Goal: Information Seeking & Learning: Find specific fact

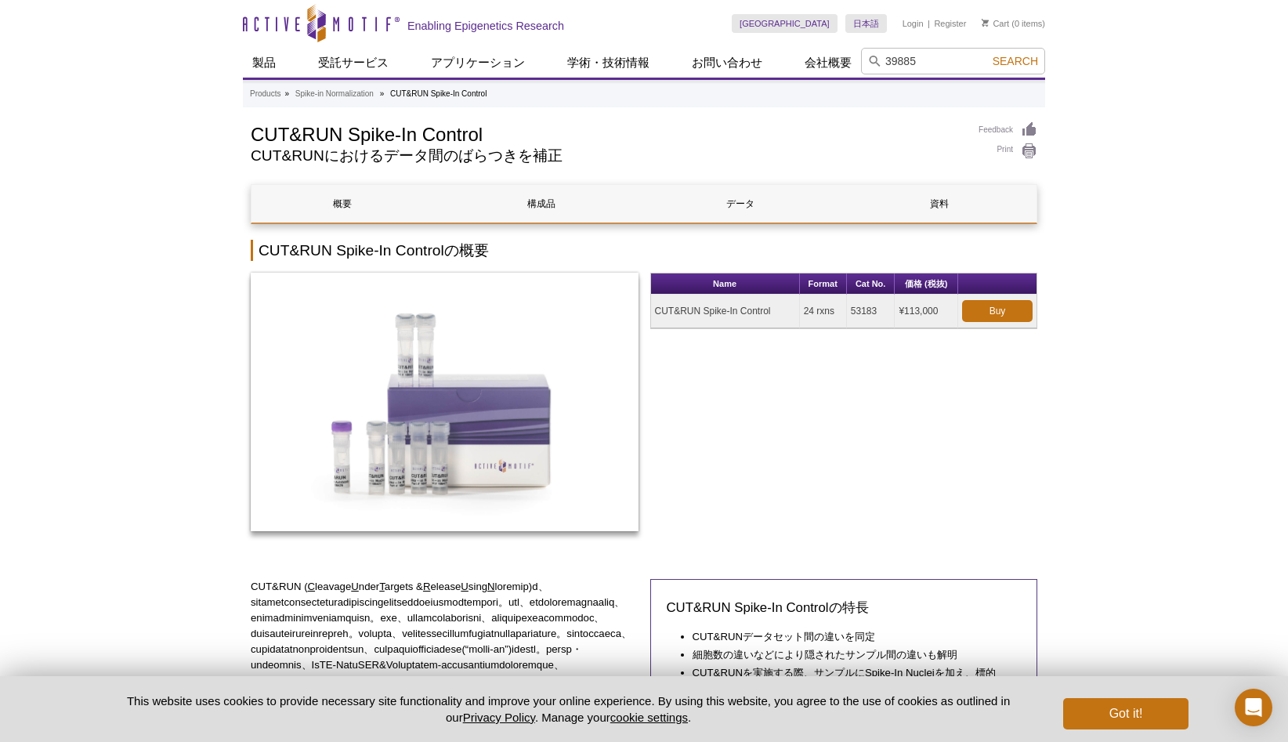
type input "39885"
click at [1009, 64] on span "Search" at bounding box center [1015, 61] width 45 height 13
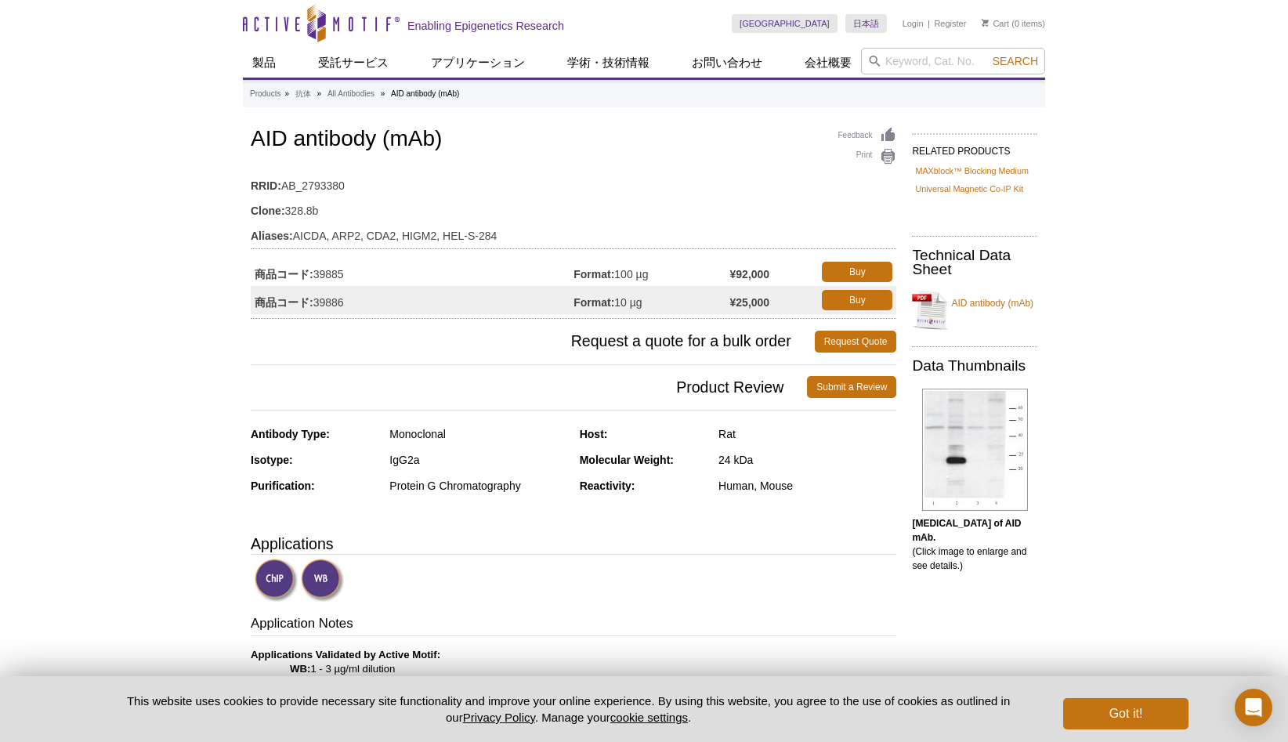
click at [311, 301] on strong "商品コード:" at bounding box center [284, 302] width 59 height 14
click at [324, 300] on td "商品コード: 39886" at bounding box center [412, 300] width 323 height 28
copy td "39886"
drag, startPoint x: 252, startPoint y: 143, endPoint x: 444, endPoint y: 147, distance: 192.0
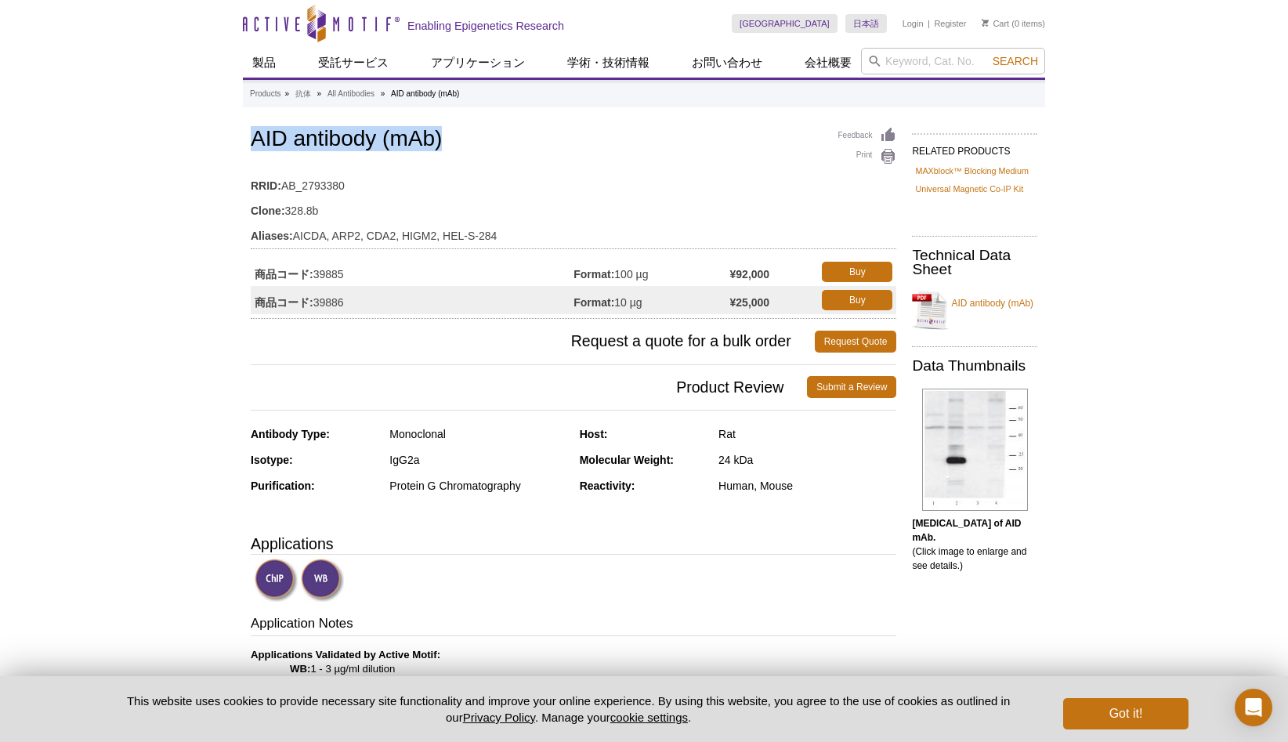
click at [444, 147] on h1 "AID antibody (mAb)" at bounding box center [574, 140] width 646 height 27
copy h1 "AID antibody (mAb)"
drag, startPoint x: 441, startPoint y: 140, endPoint x: 251, endPoint y: 140, distance: 190.4
click at [251, 140] on h1 "AID antibody (mAb)" at bounding box center [574, 140] width 646 height 27
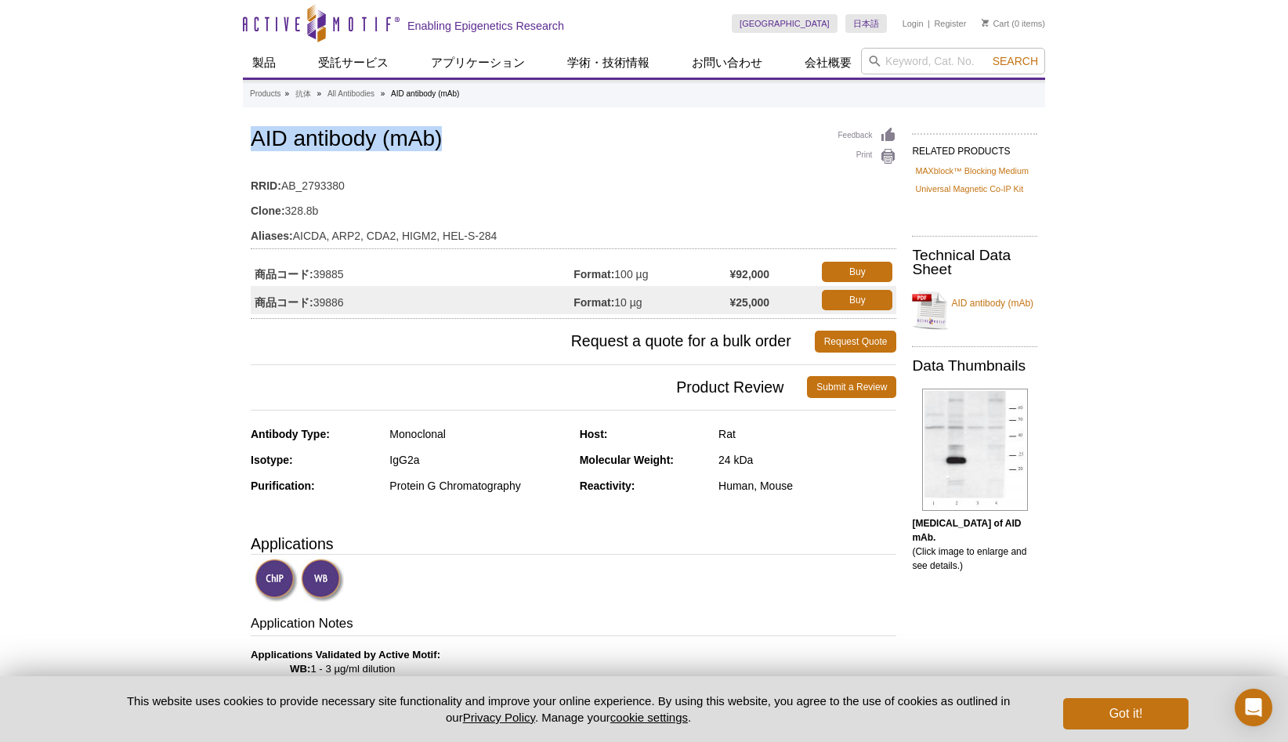
copy h1 "AID antibody (mAb)"
